Goal: Task Accomplishment & Management: Use online tool/utility

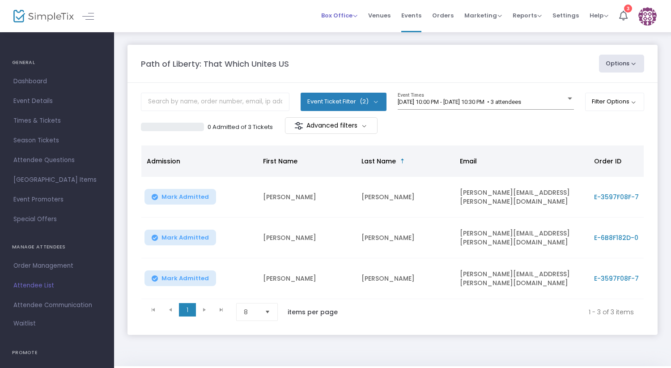
click at [335, 16] on span "Box Office" at bounding box center [339, 15] width 36 height 8
click at [344, 50] on li "Bookings" at bounding box center [353, 47] width 64 height 17
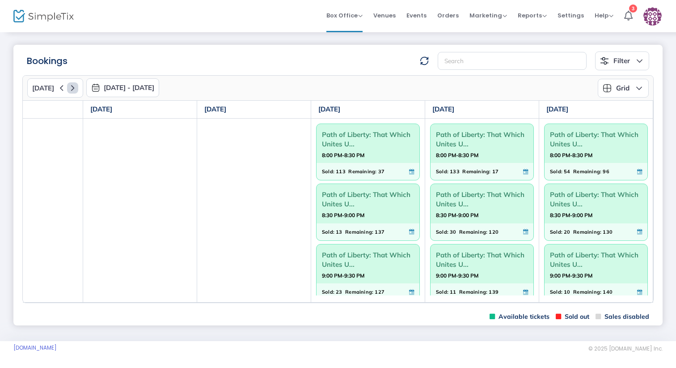
click at [70, 89] on icon at bounding box center [72, 87] width 11 height 11
click at [59, 88] on icon at bounding box center [61, 87] width 11 height 11
